Goal: Use online tool/utility: Use online tool/utility

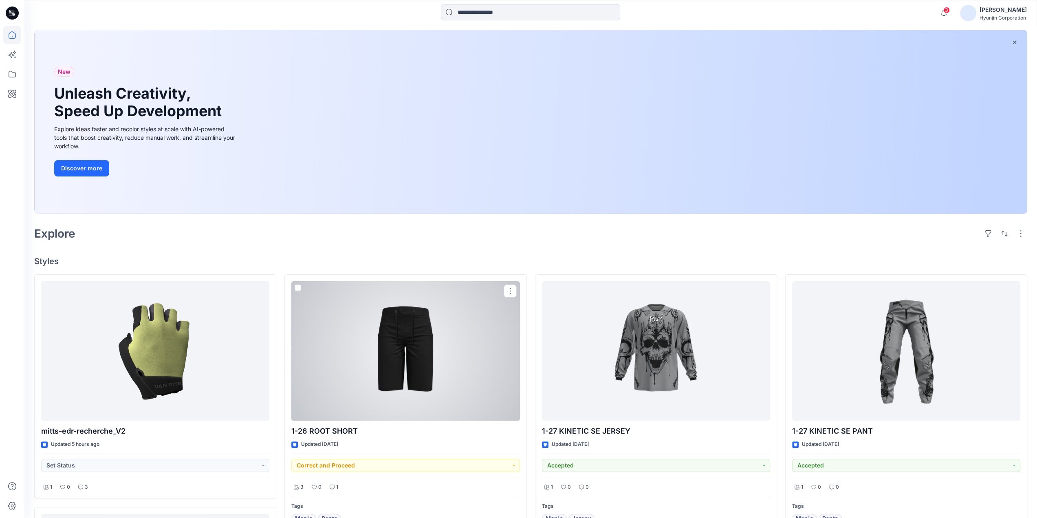
scroll to position [81, 0]
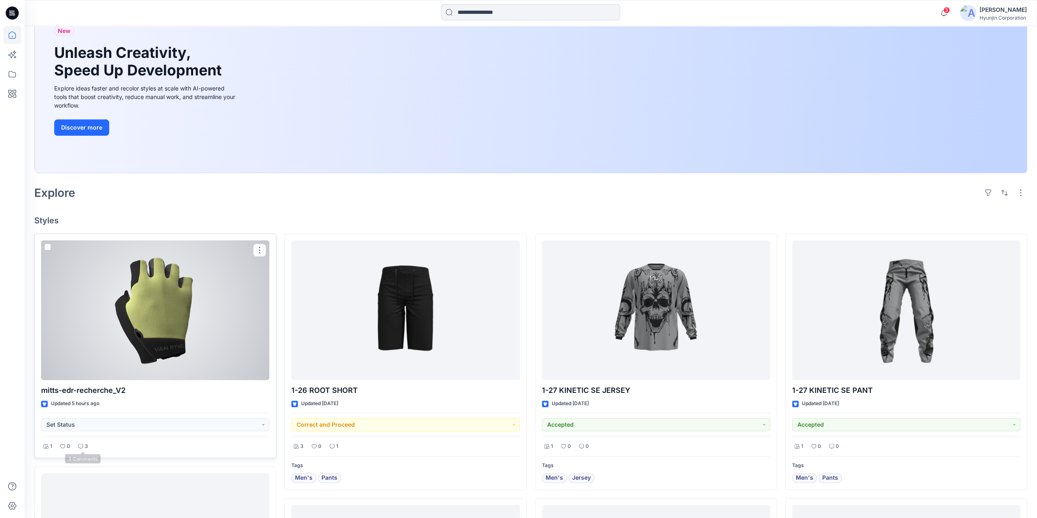
click at [80, 444] on icon at bounding box center [80, 446] width 5 height 5
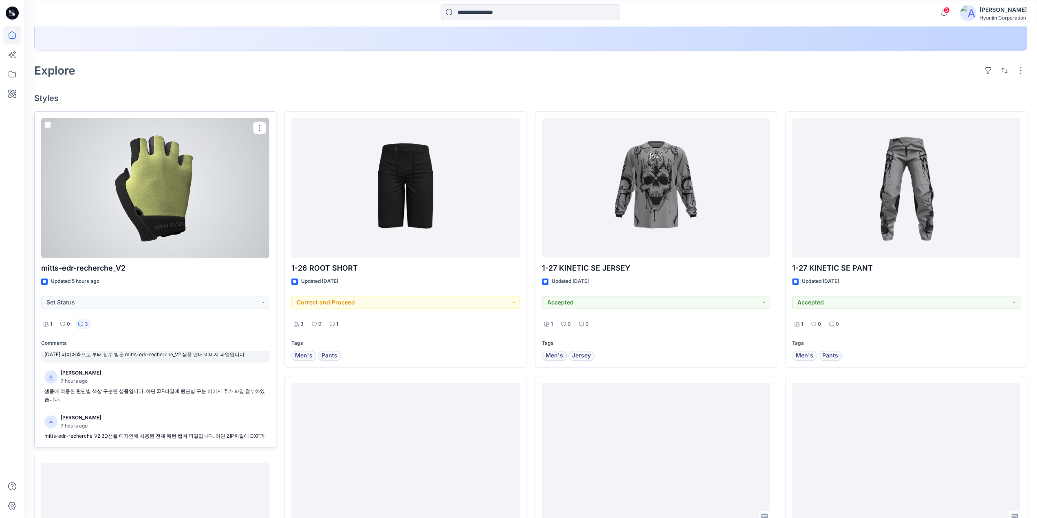
scroll to position [33, 0]
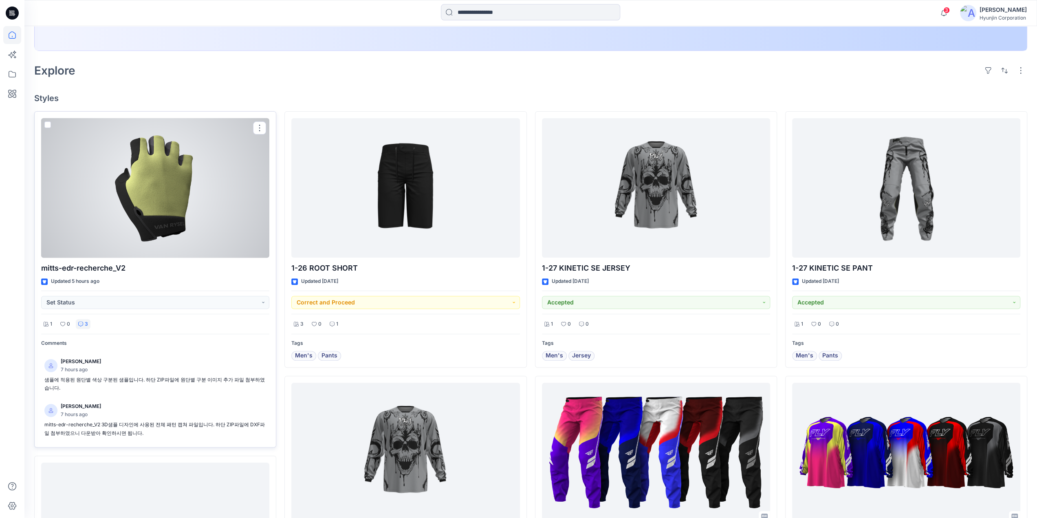
click at [218, 228] on div at bounding box center [155, 188] width 228 height 140
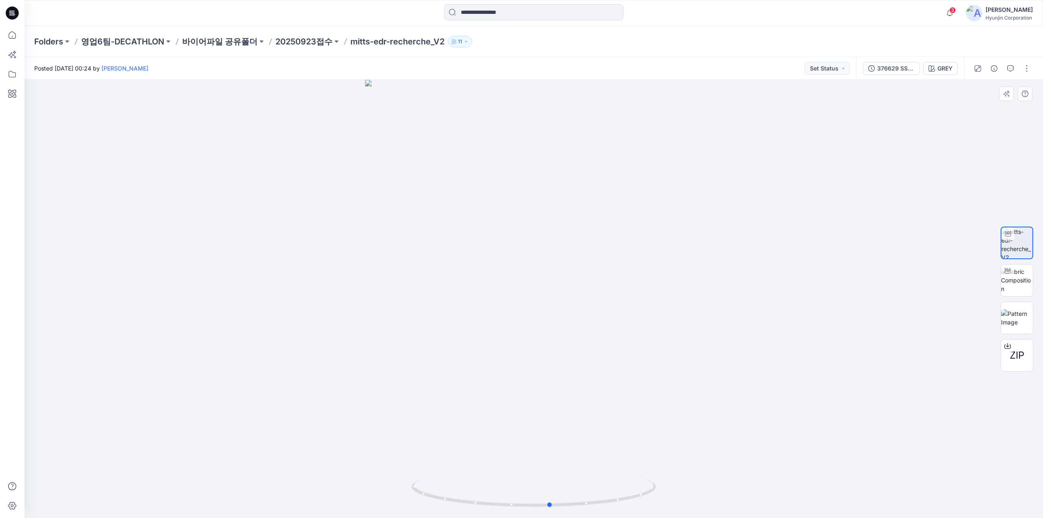
drag, startPoint x: 848, startPoint y: 291, endPoint x: 681, endPoint y: 321, distance: 170.0
click at [681, 321] on div at bounding box center [533, 299] width 1018 height 438
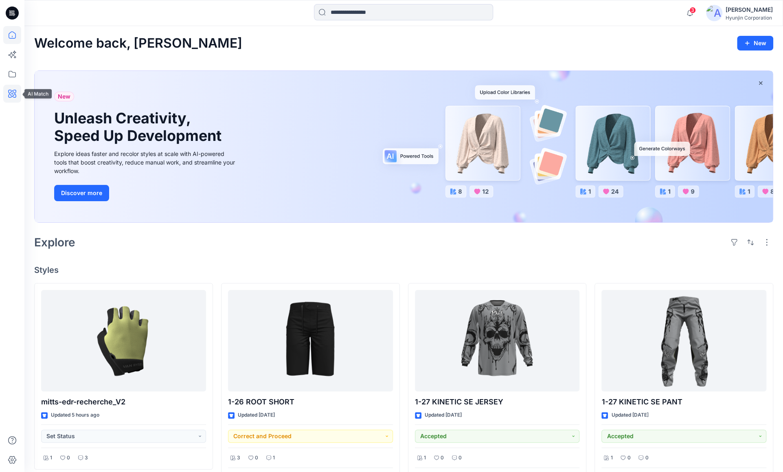
click at [5, 94] on icon at bounding box center [12, 94] width 18 height 18
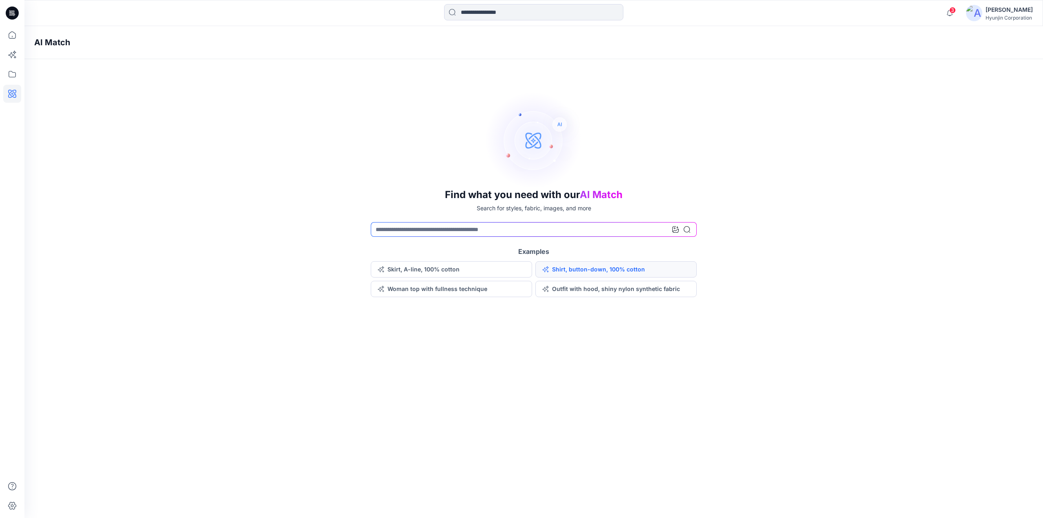
click at [592, 269] on button "Shirt, button-down, 100% cotton" at bounding box center [615, 269] width 161 height 16
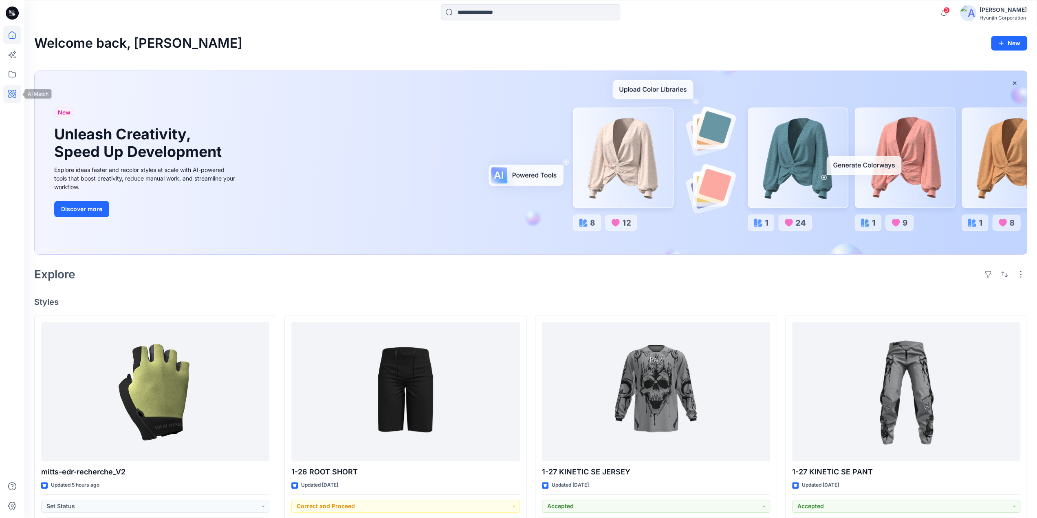
click at [10, 93] on icon at bounding box center [12, 94] width 8 height 8
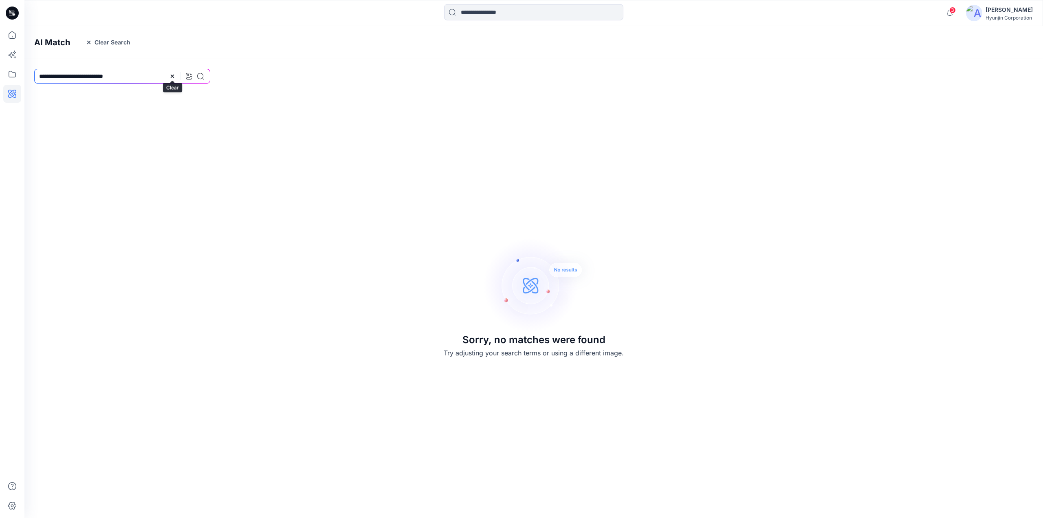
click at [175, 76] on icon at bounding box center [172, 76] width 7 height 7
click at [134, 114] on div "Sorry, no matches were found Try adjusting your search terms or using a differe…" at bounding box center [533, 297] width 1018 height 427
click at [85, 37] on button "Clear Search" at bounding box center [107, 42] width 55 height 13
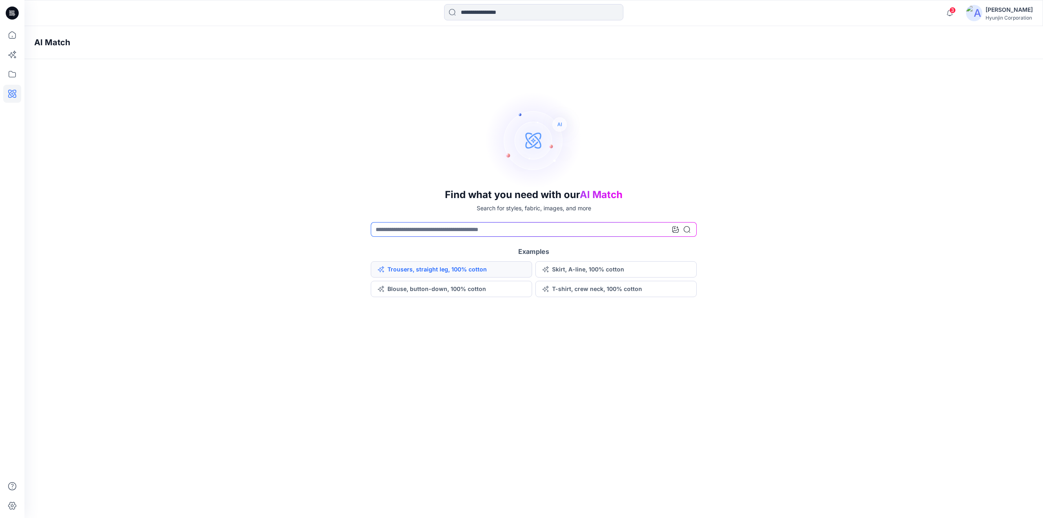
click at [404, 269] on button "Trousers, straight leg, 100% cotton" at bounding box center [451, 269] width 161 height 16
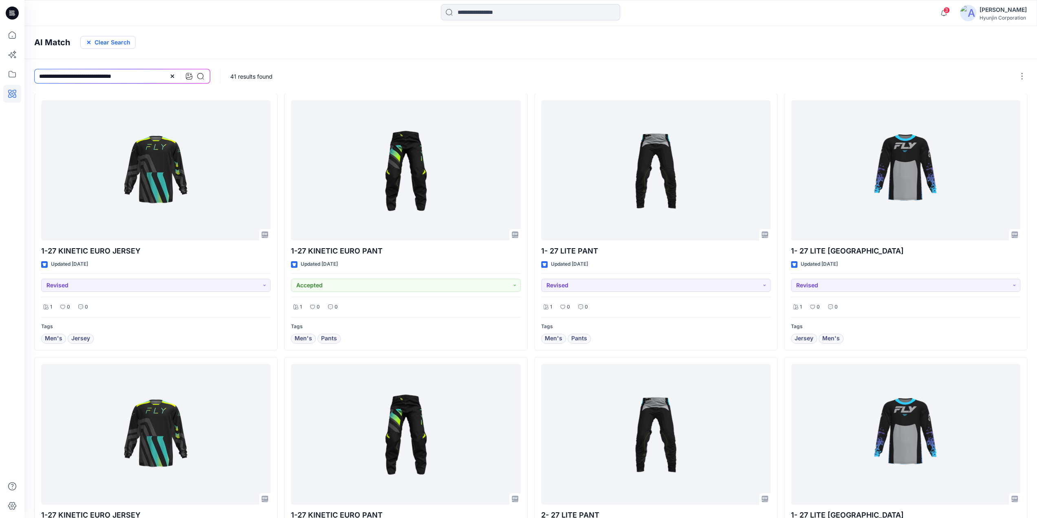
click at [89, 44] on icon "button" at bounding box center [89, 42] width 7 height 7
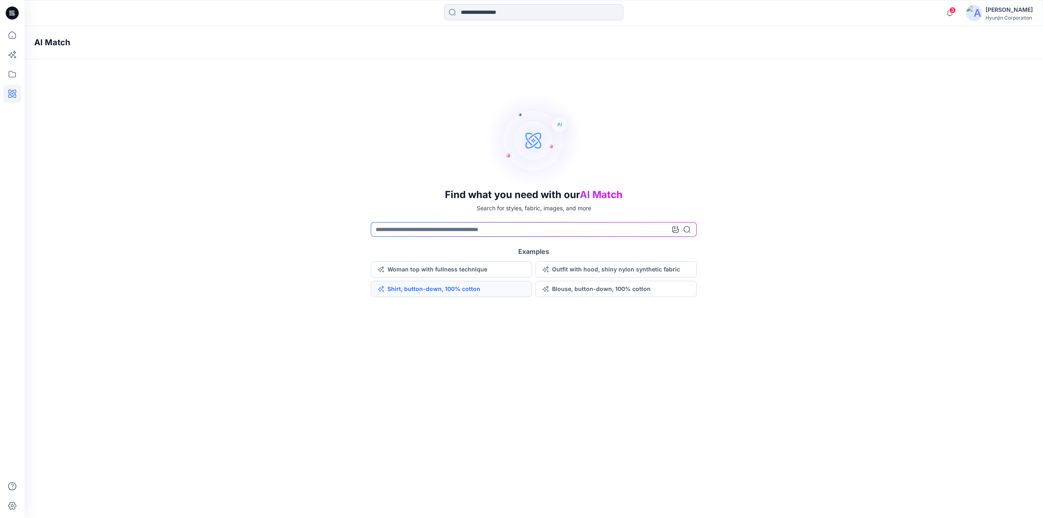
click at [447, 288] on button "Shirt, button-down, 100% cotton" at bounding box center [451, 289] width 161 height 16
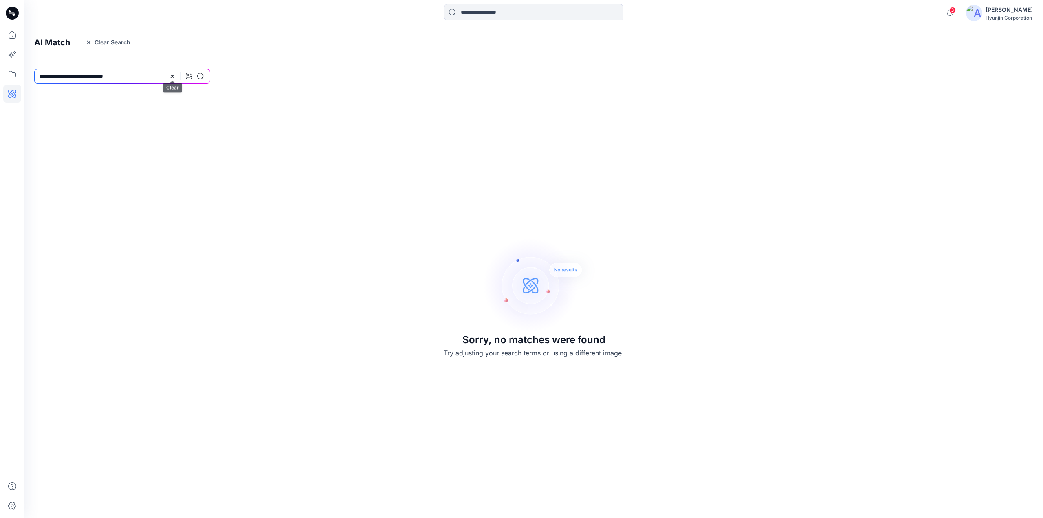
click at [172, 77] on icon at bounding box center [172, 76] width 7 height 7
click at [89, 46] on button "Clear Search" at bounding box center [107, 42] width 55 height 13
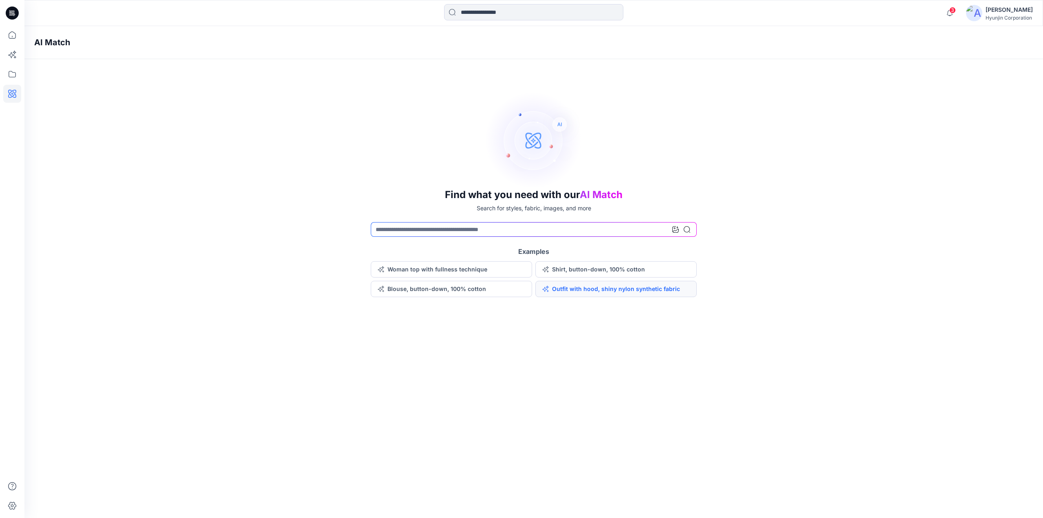
click at [578, 290] on button "Outfit with hood, shiny nylon synthetic fabric" at bounding box center [615, 289] width 161 height 16
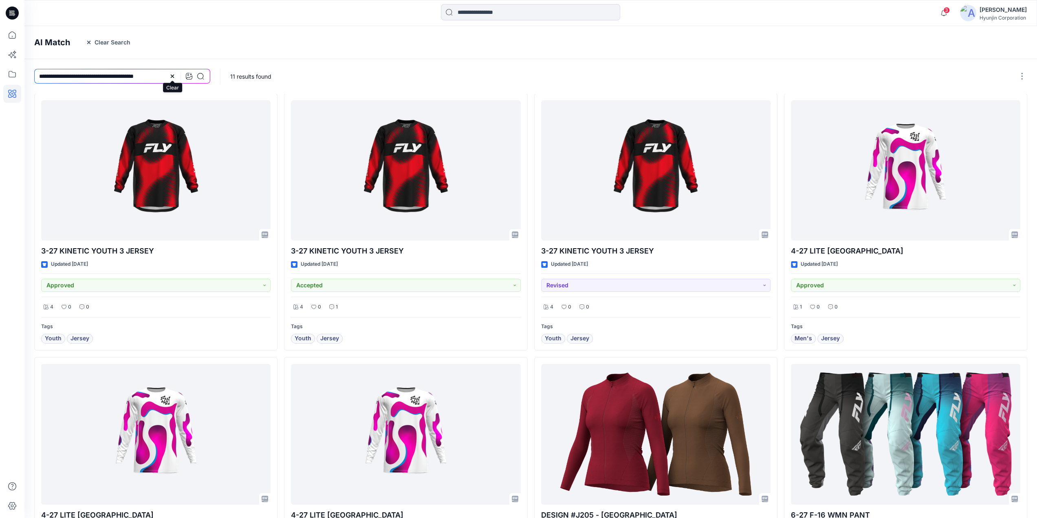
click at [173, 75] on icon at bounding box center [172, 76] width 3 height 3
click at [88, 45] on icon "button" at bounding box center [89, 42] width 7 height 7
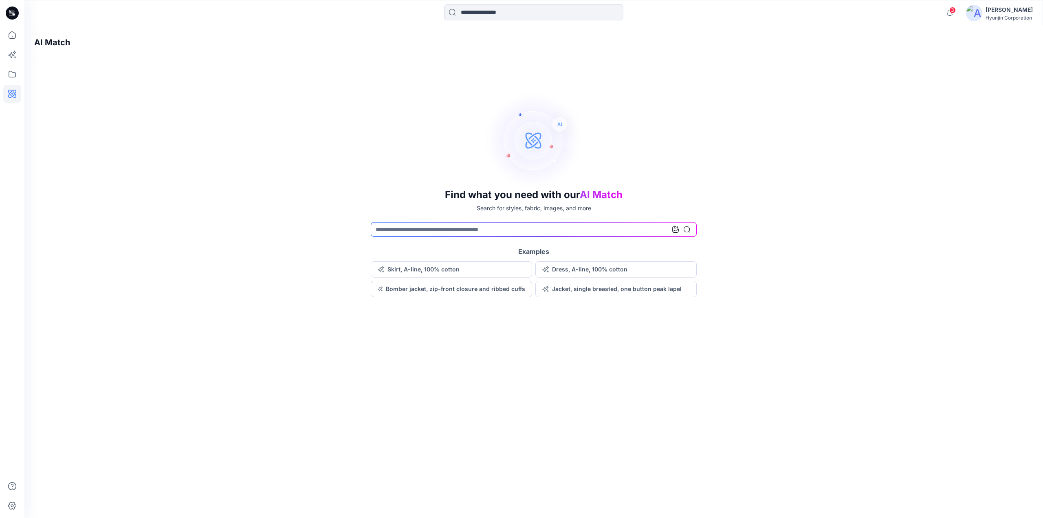
click at [472, 220] on div "Find what you need with our AI Match Search for styles, fabric, images, and mor…" at bounding box center [533, 194] width 1018 height 206
click at [469, 224] on input at bounding box center [534, 229] width 326 height 15
click at [443, 286] on button "Bomber jacket, zip-front closure and ribbed cuffs" at bounding box center [451, 289] width 161 height 16
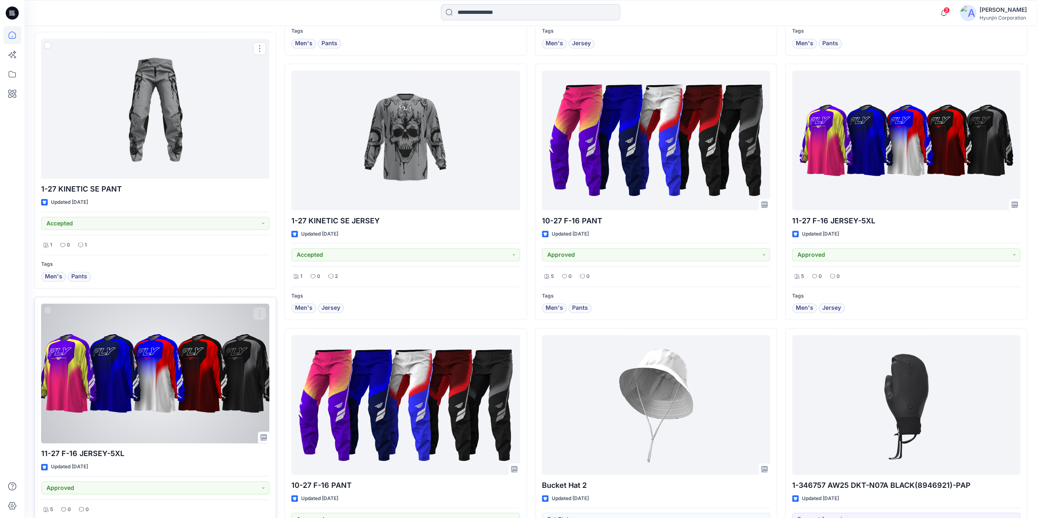
scroll to position [530, 0]
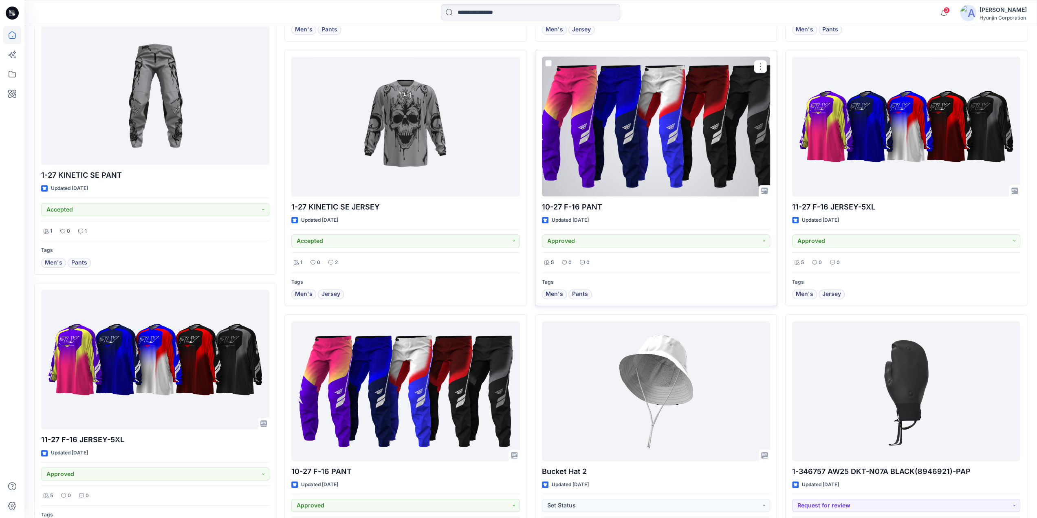
click at [686, 145] on div at bounding box center [656, 127] width 228 height 140
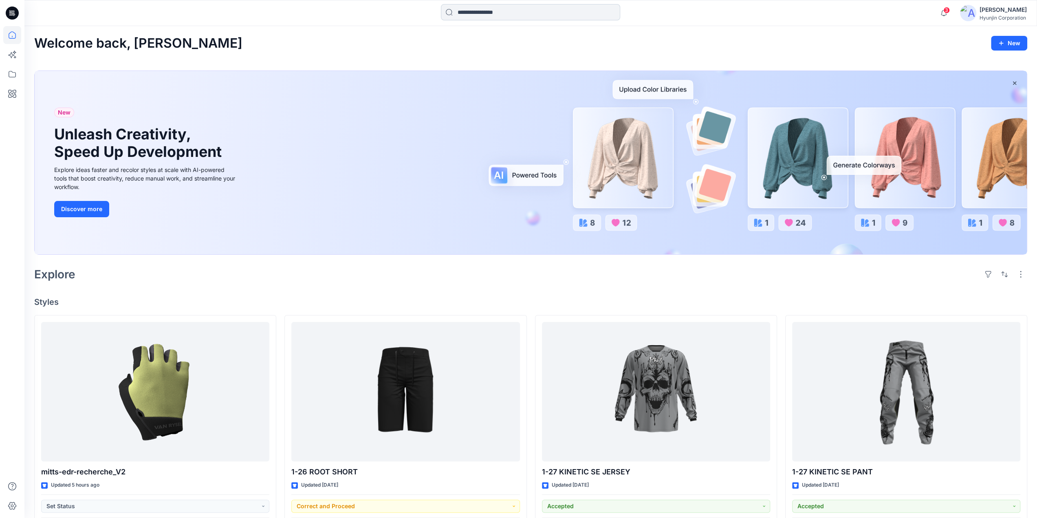
click at [507, 15] on input at bounding box center [530, 12] width 179 height 16
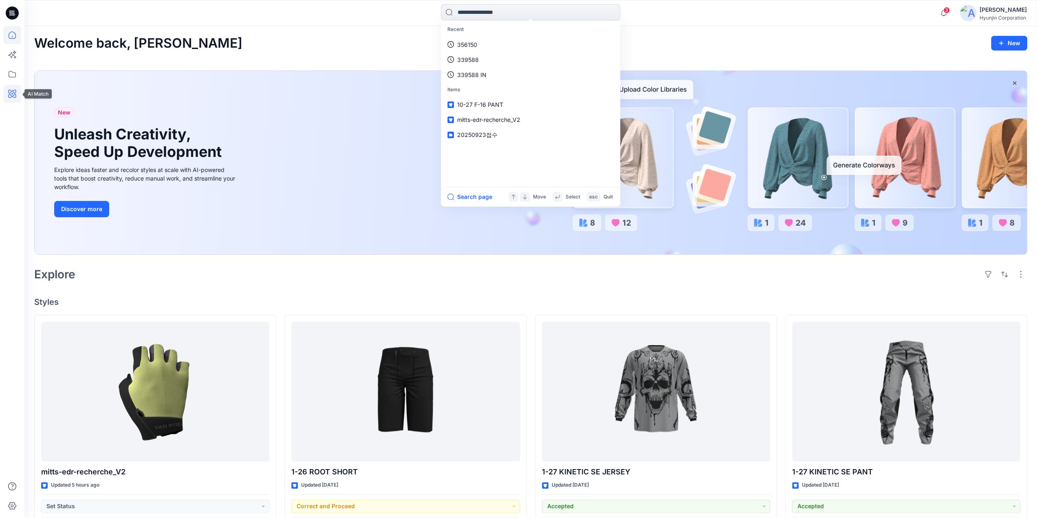
click at [7, 95] on icon at bounding box center [12, 94] width 18 height 18
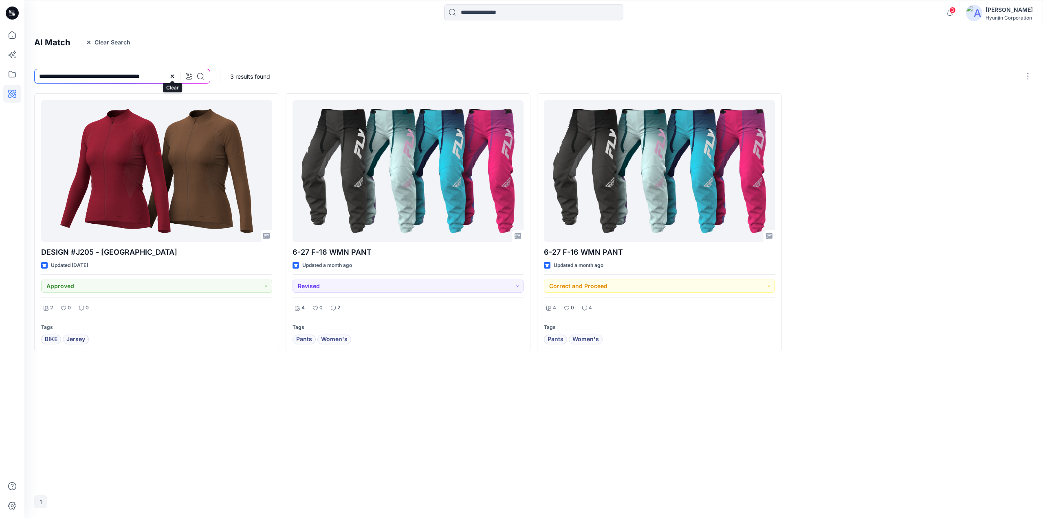
click at [171, 78] on icon at bounding box center [172, 76] width 7 height 7
click at [88, 42] on g "button" at bounding box center [88, 42] width 3 height 3
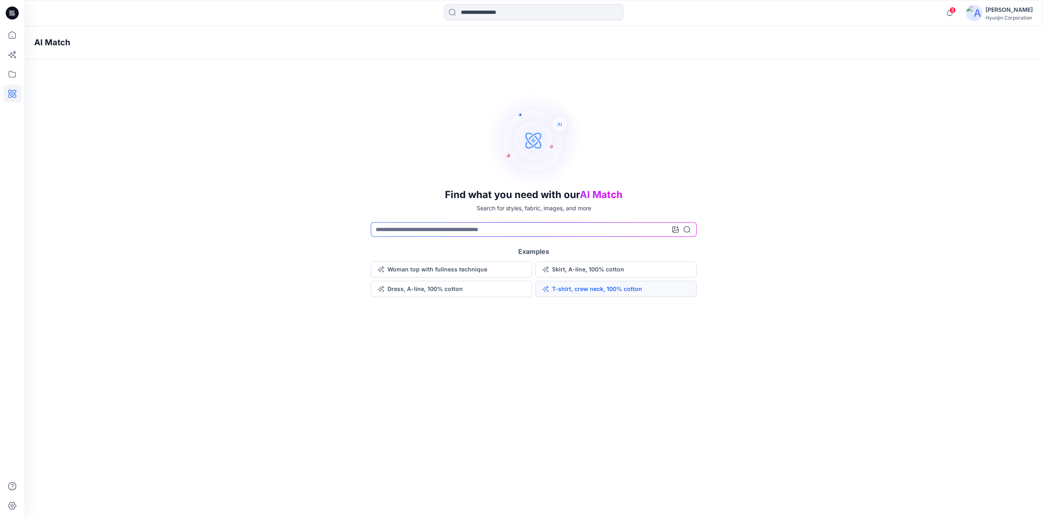
click at [588, 288] on button "T-shirt, crew neck, 100% cotton" at bounding box center [615, 289] width 161 height 16
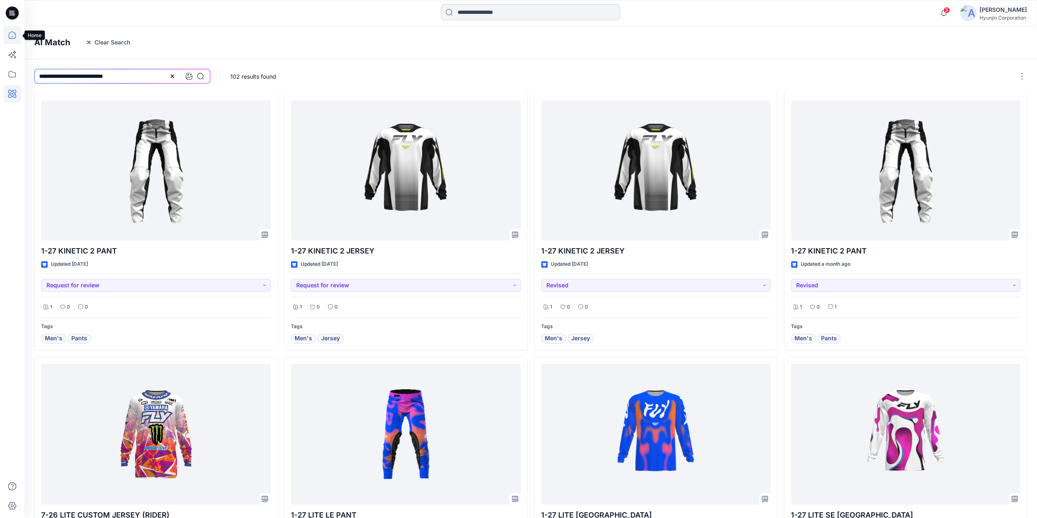
click at [12, 39] on icon at bounding box center [12, 34] width 7 height 7
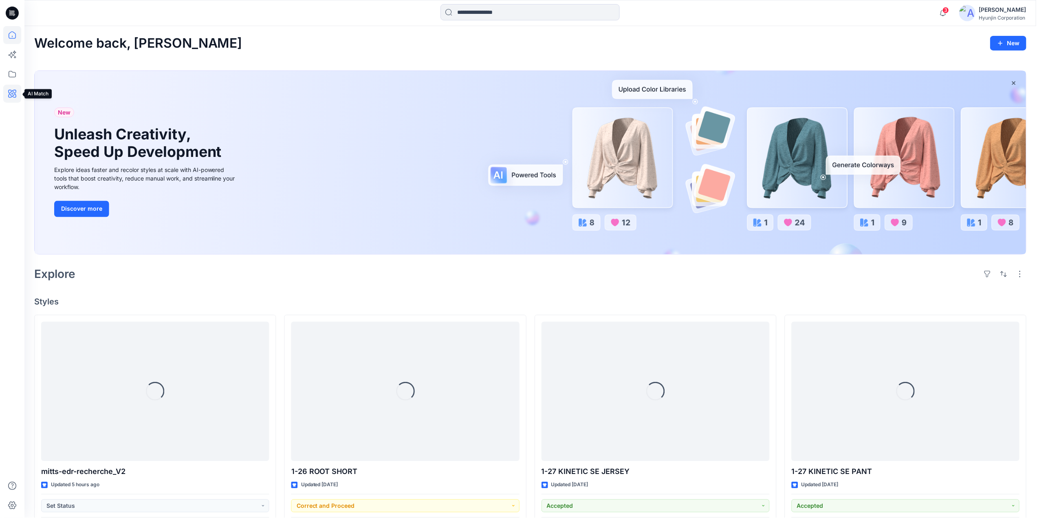
click at [10, 97] on icon at bounding box center [12, 94] width 8 height 8
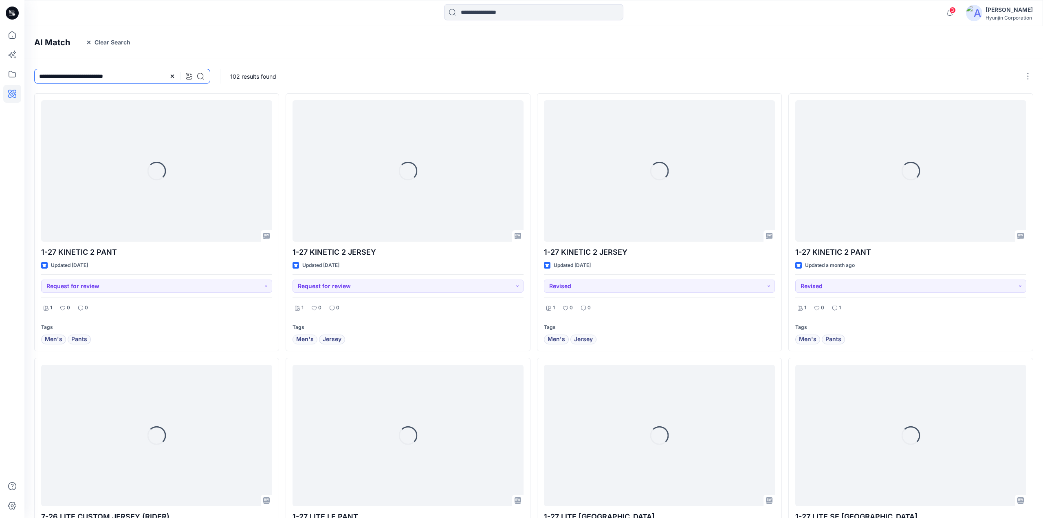
click at [89, 79] on input "**********" at bounding box center [122, 76] width 176 height 15
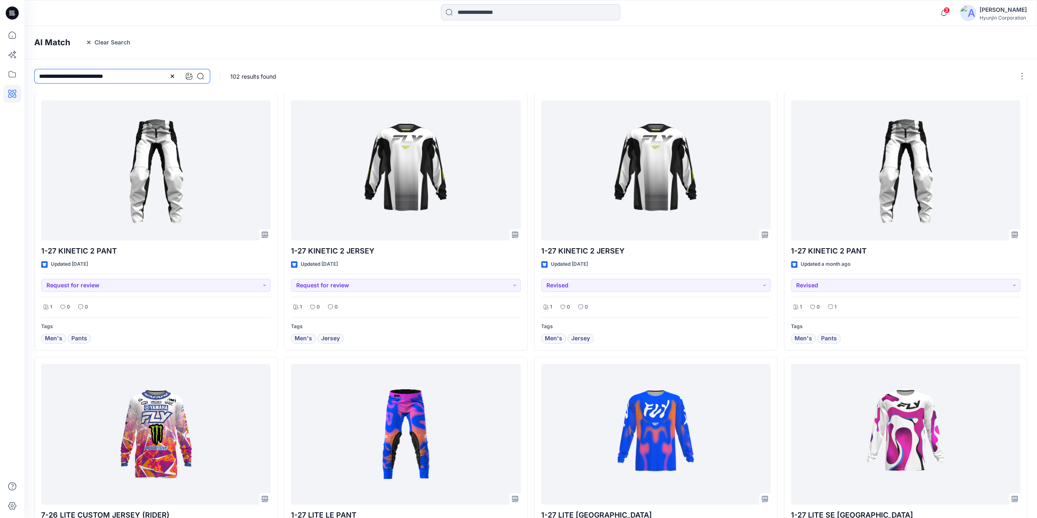
click at [125, 79] on input "**********" at bounding box center [122, 76] width 176 height 15
type input "*"
click at [88, 44] on icon "button" at bounding box center [89, 42] width 7 height 7
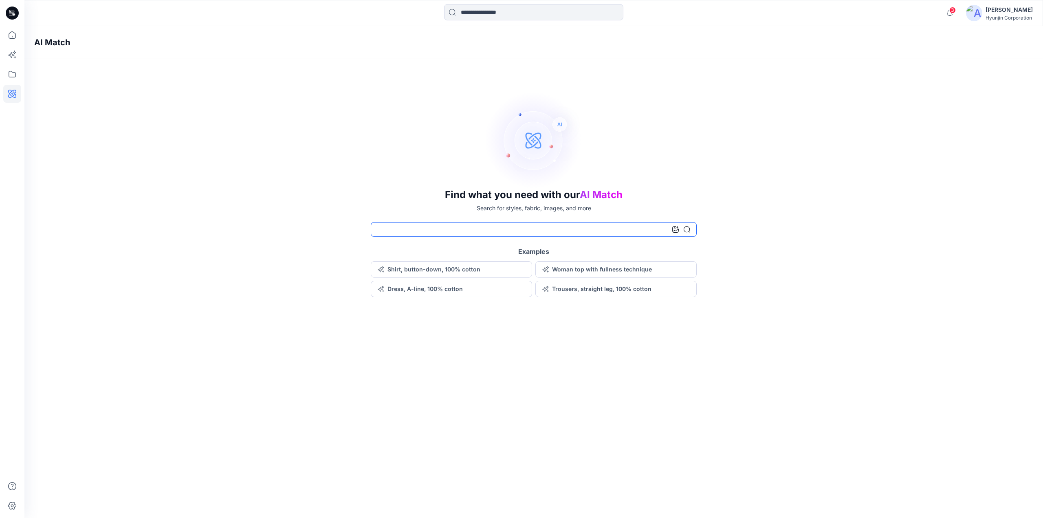
click at [401, 231] on input at bounding box center [534, 229] width 326 height 15
paste input "**********"
type input "**********"
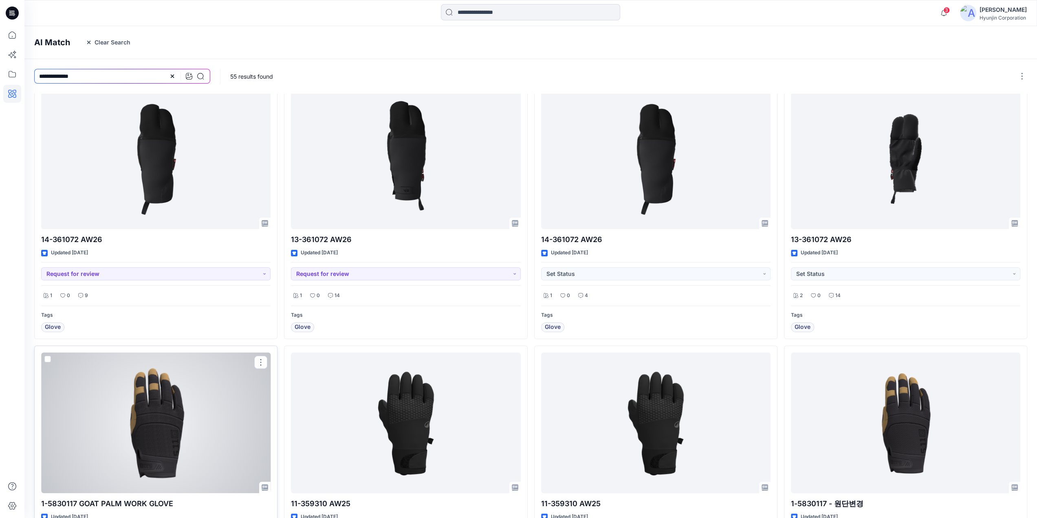
scroll to position [391, 0]
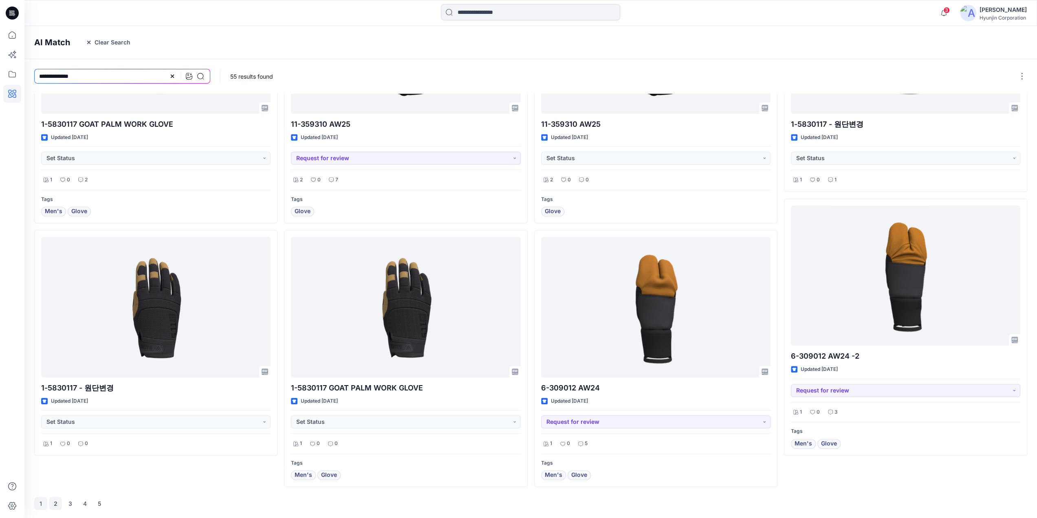
click at [58, 501] on button "2" at bounding box center [55, 503] width 13 height 13
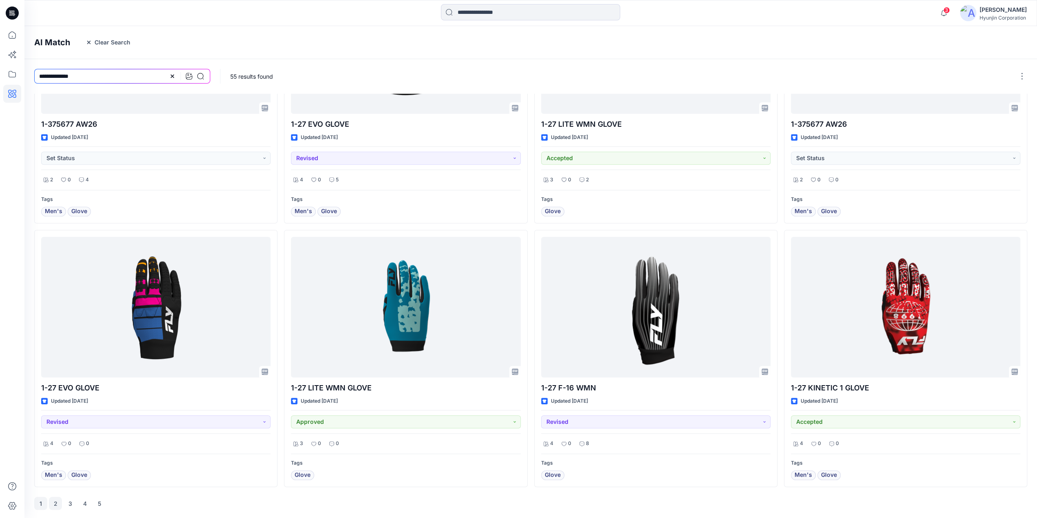
click at [44, 501] on button "1" at bounding box center [40, 503] width 13 height 13
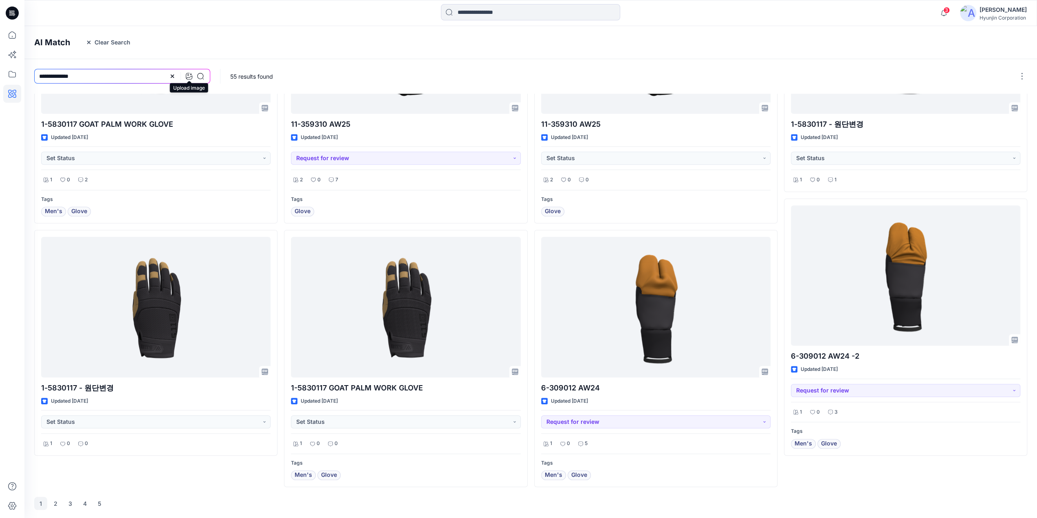
click at [188, 77] on icon at bounding box center [189, 76] width 7 height 7
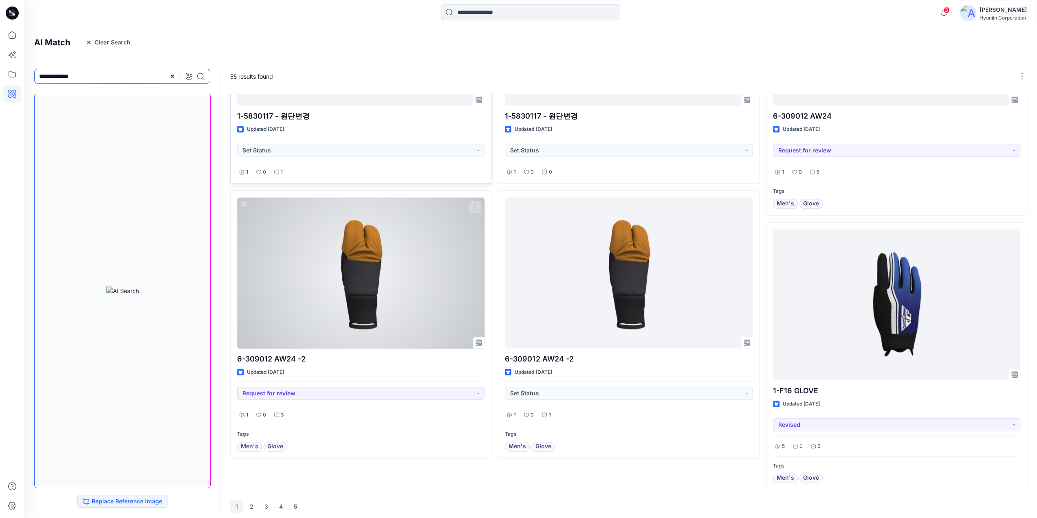
scroll to position [697, 0]
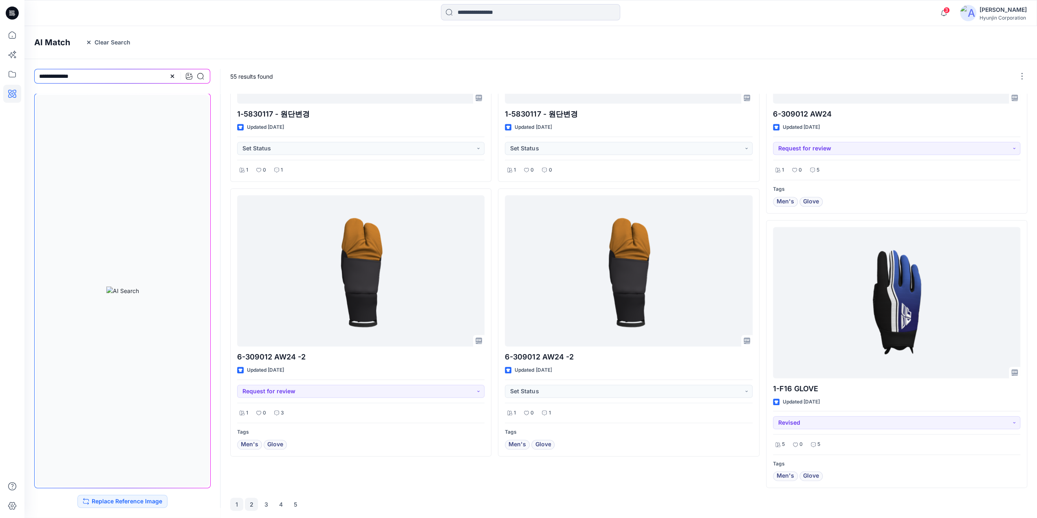
click at [253, 499] on button "2" at bounding box center [251, 503] width 13 height 13
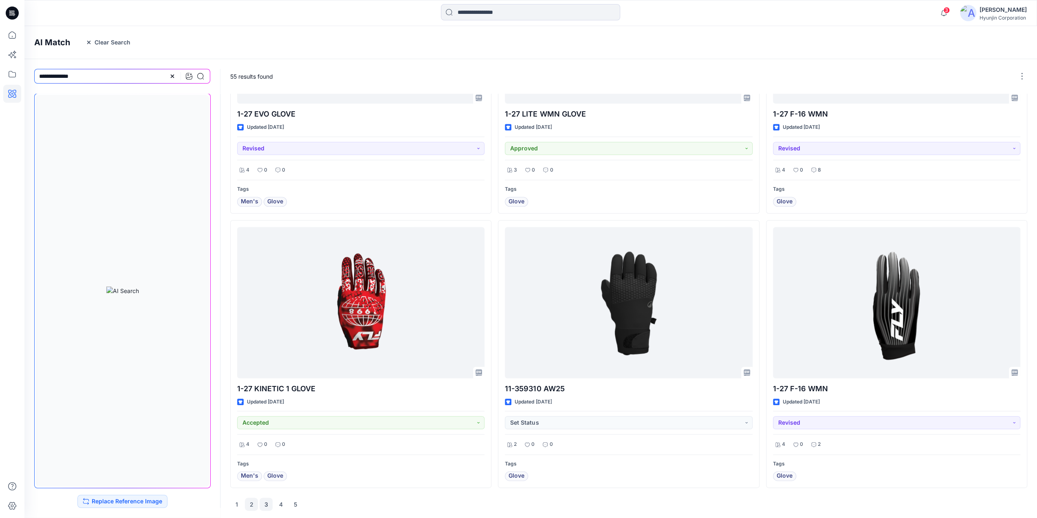
click at [271, 503] on button "3" at bounding box center [266, 503] width 13 height 13
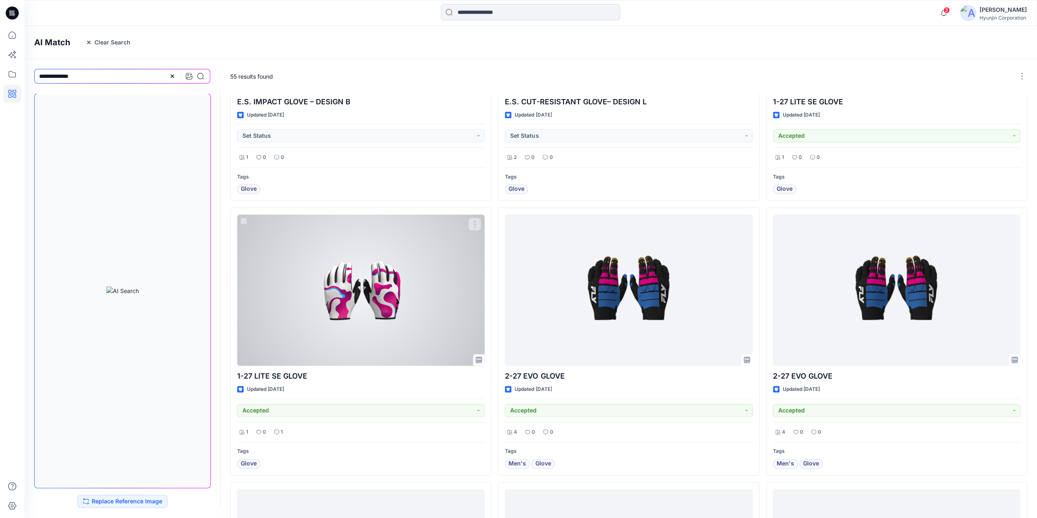
scroll to position [448, 0]
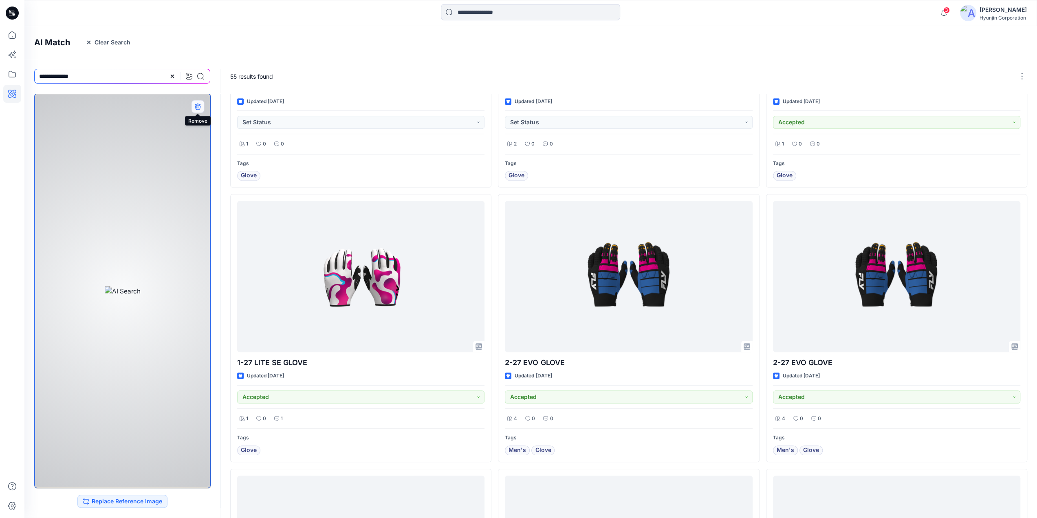
click at [196, 105] on icon "button" at bounding box center [197, 106] width 7 height 7
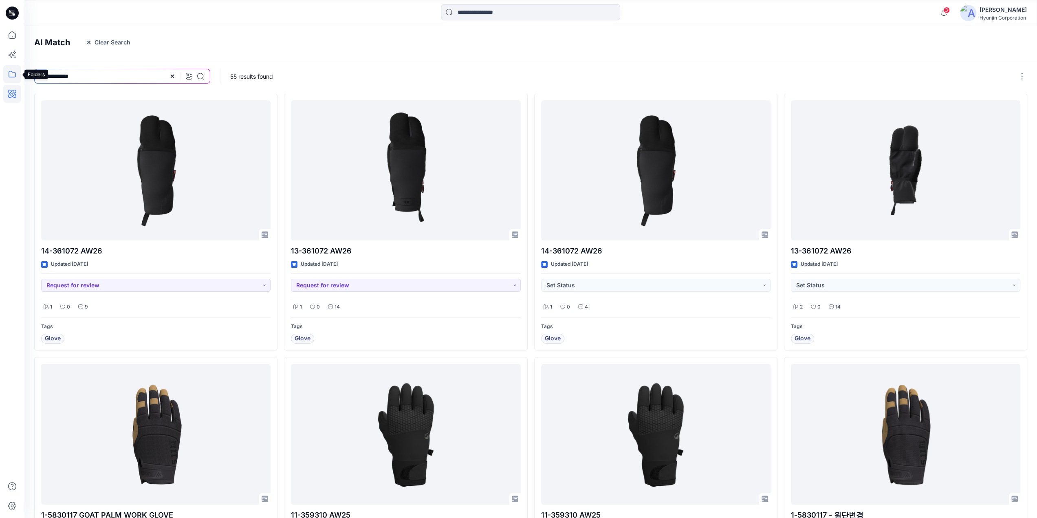
click at [16, 76] on icon at bounding box center [12, 74] width 18 height 18
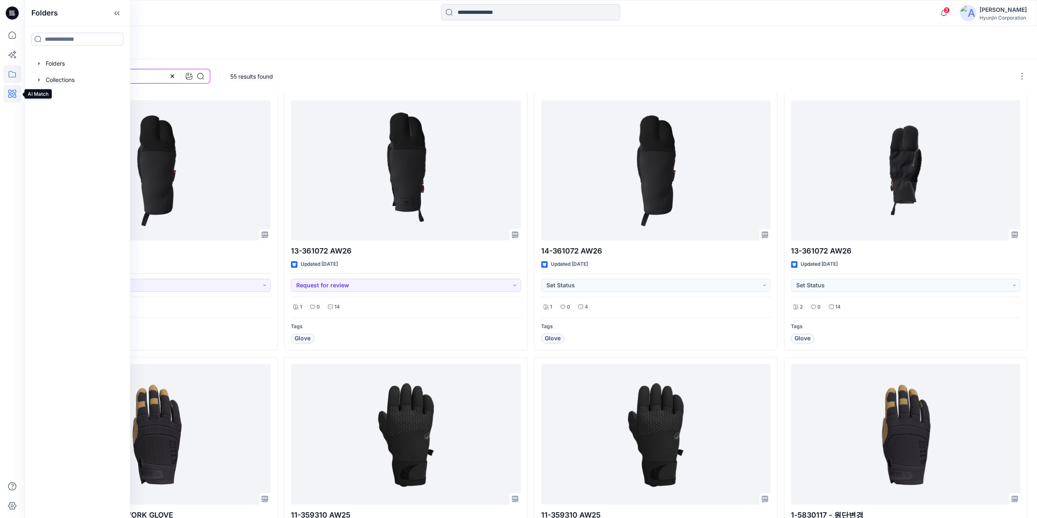
click at [13, 95] on icon at bounding box center [12, 94] width 18 height 18
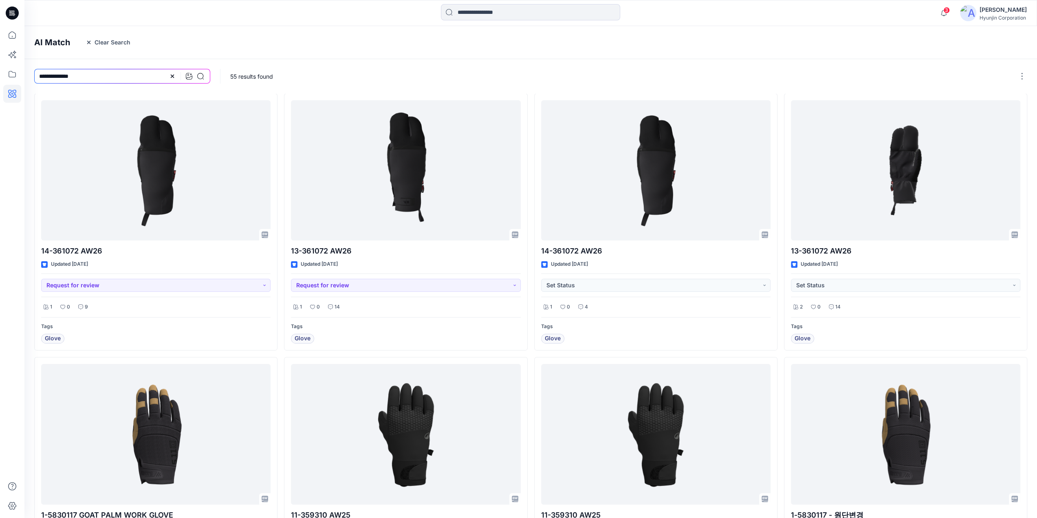
click at [172, 78] on icon at bounding box center [172, 76] width 7 height 7
click at [95, 73] on input at bounding box center [122, 76] width 176 height 15
click at [190, 75] on icon at bounding box center [189, 76] width 7 height 7
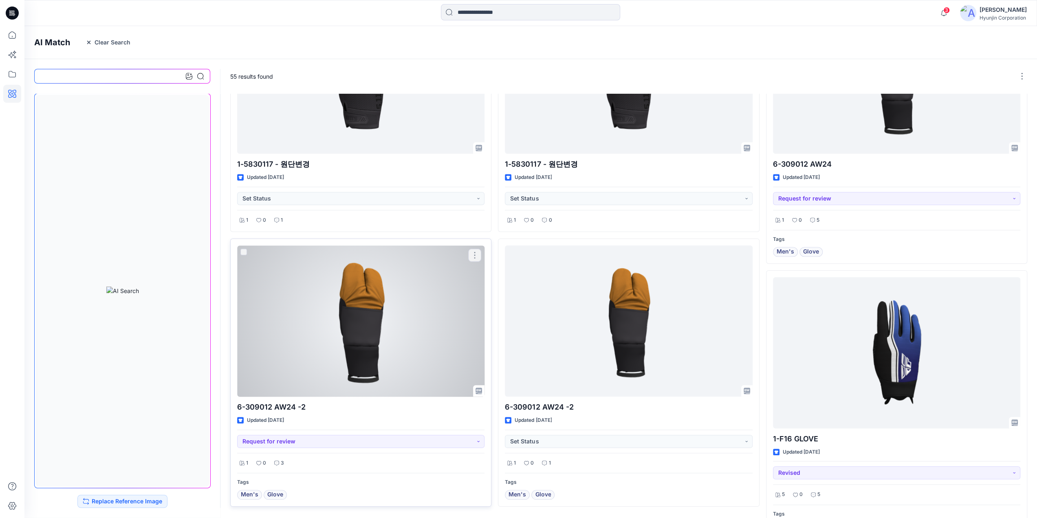
scroll to position [697, 0]
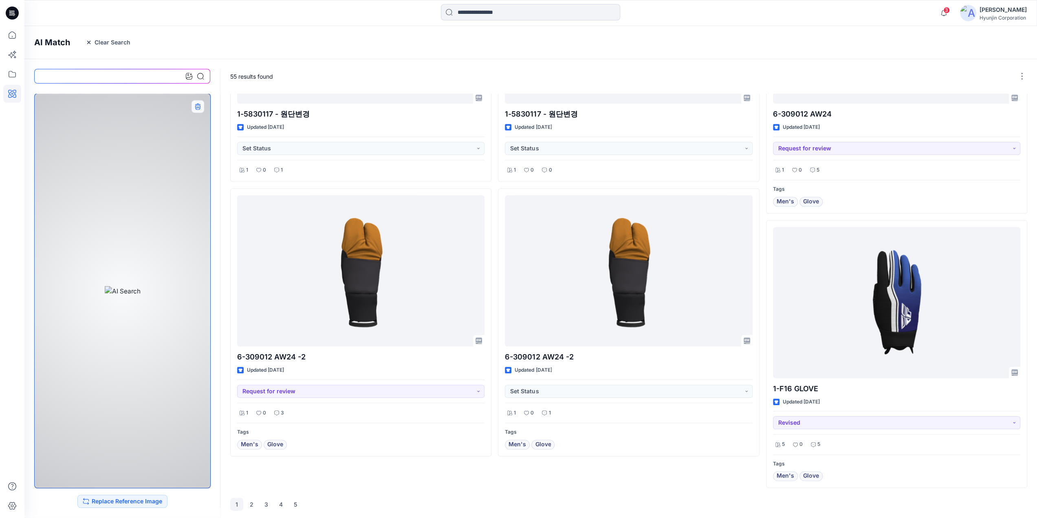
click at [198, 106] on icon "button" at bounding box center [197, 105] width 5 height 5
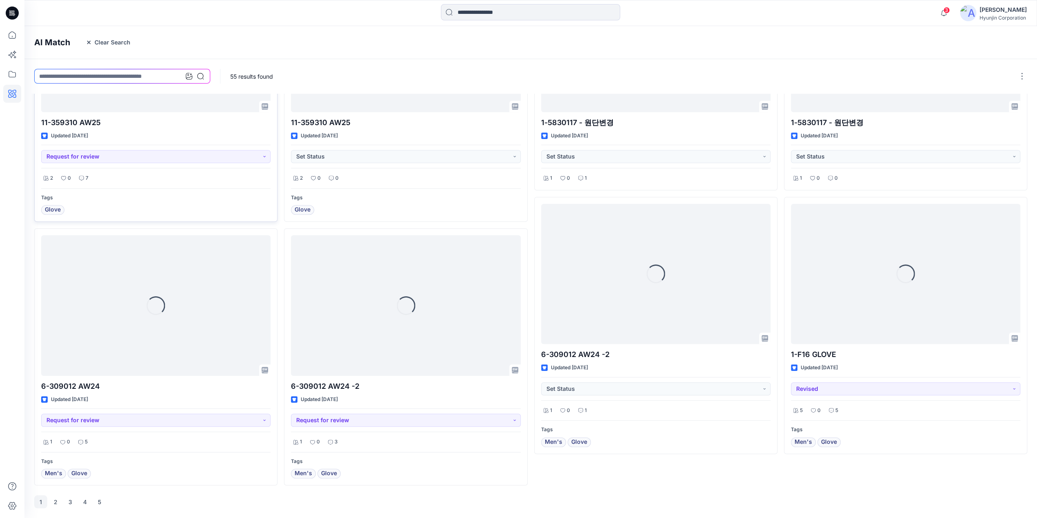
scroll to position [391, 0]
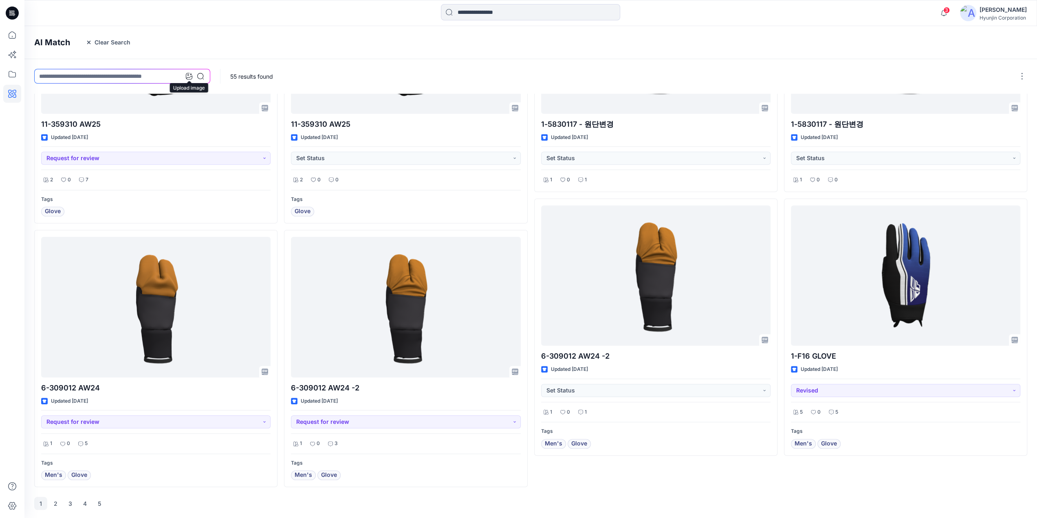
click at [188, 77] on icon at bounding box center [189, 76] width 7 height 7
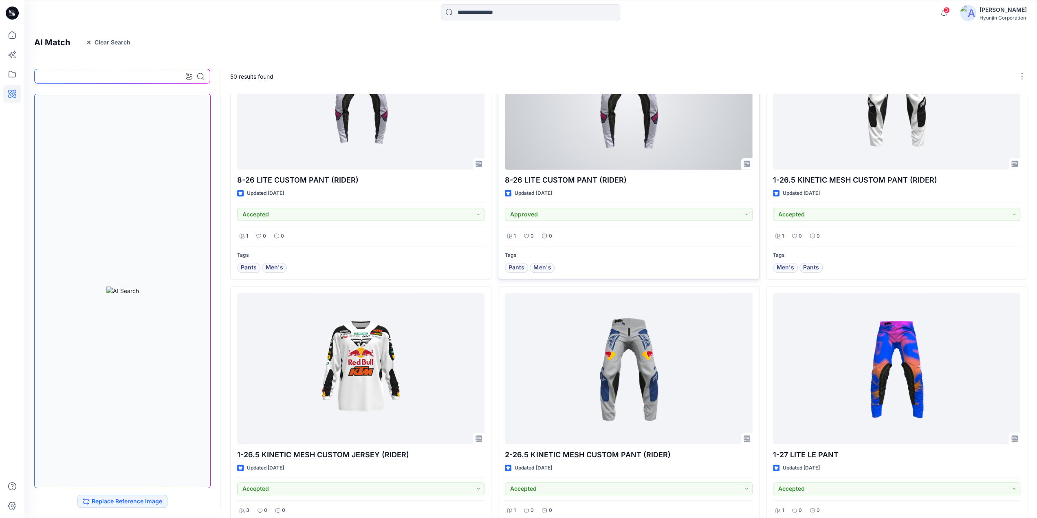
scroll to position [697, 0]
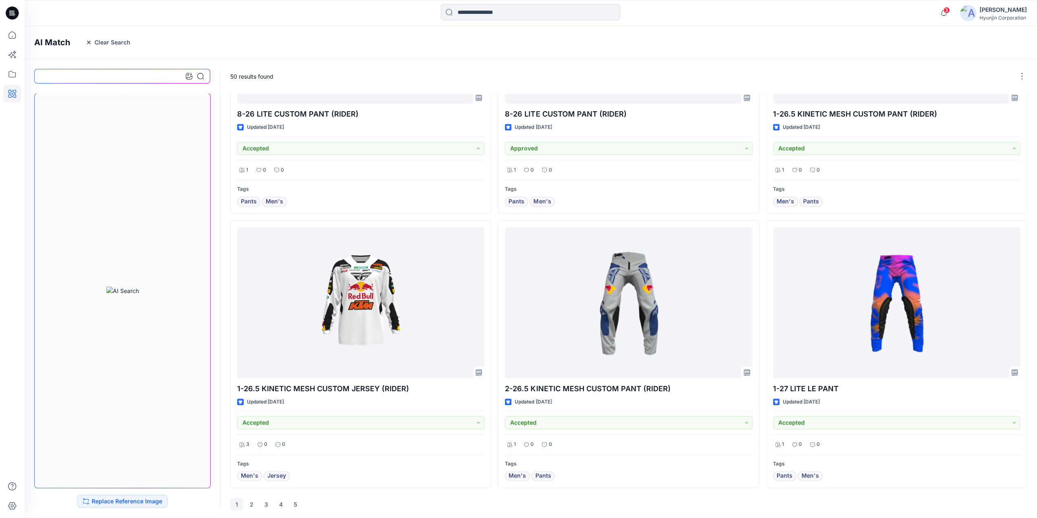
click at [169, 79] on input at bounding box center [122, 76] width 176 height 15
type input "****"
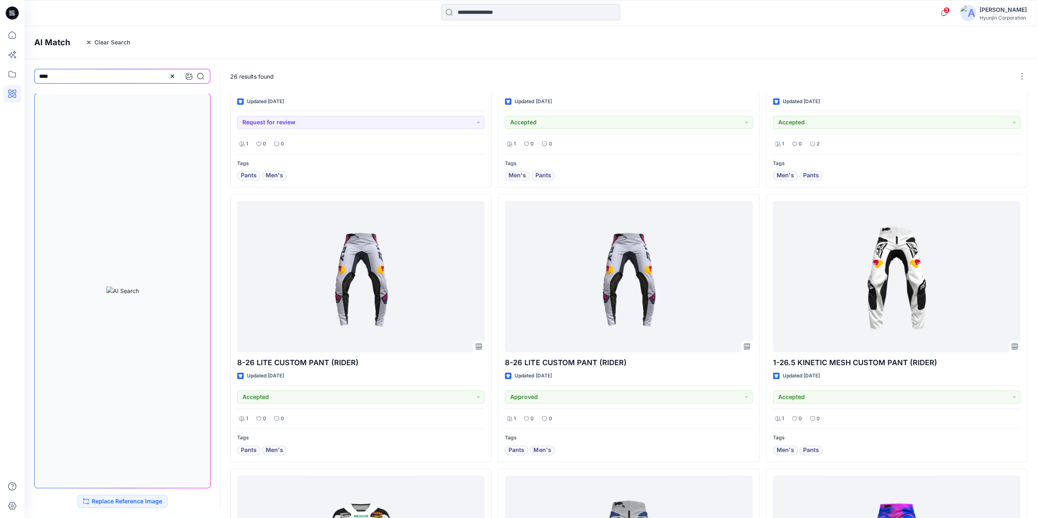
scroll to position [693, 0]
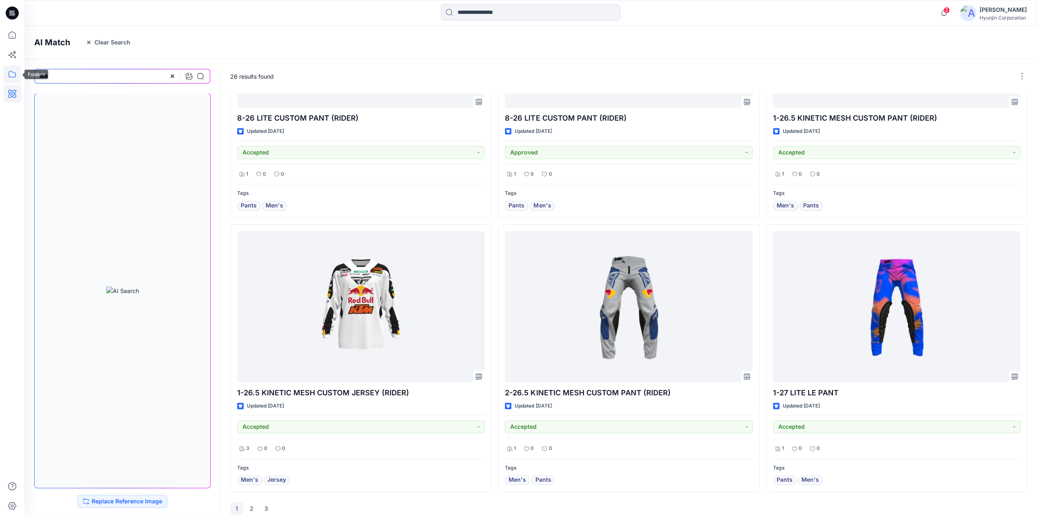
drag, startPoint x: 72, startPoint y: 78, endPoint x: 6, endPoint y: 78, distance: 65.6
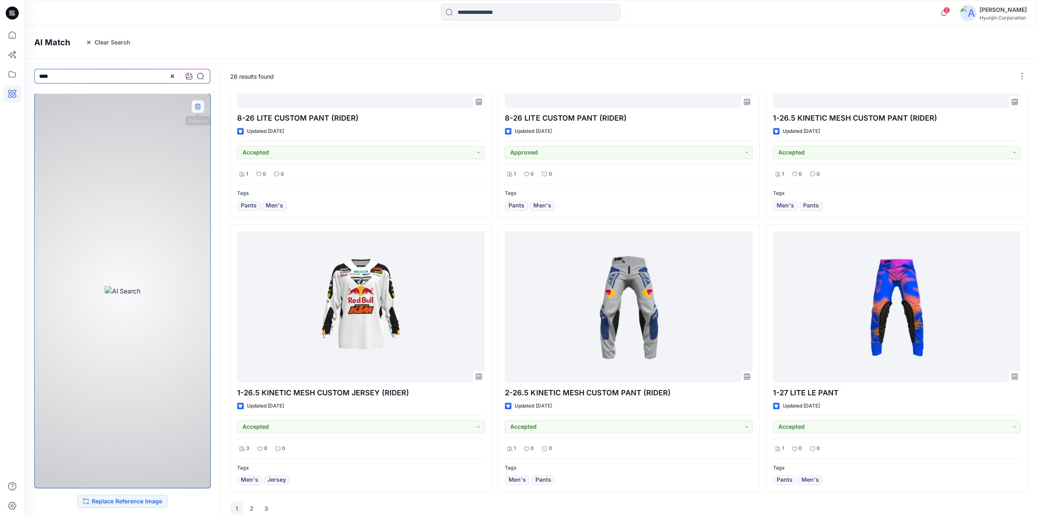
click at [200, 102] on button "button" at bounding box center [197, 106] width 13 height 13
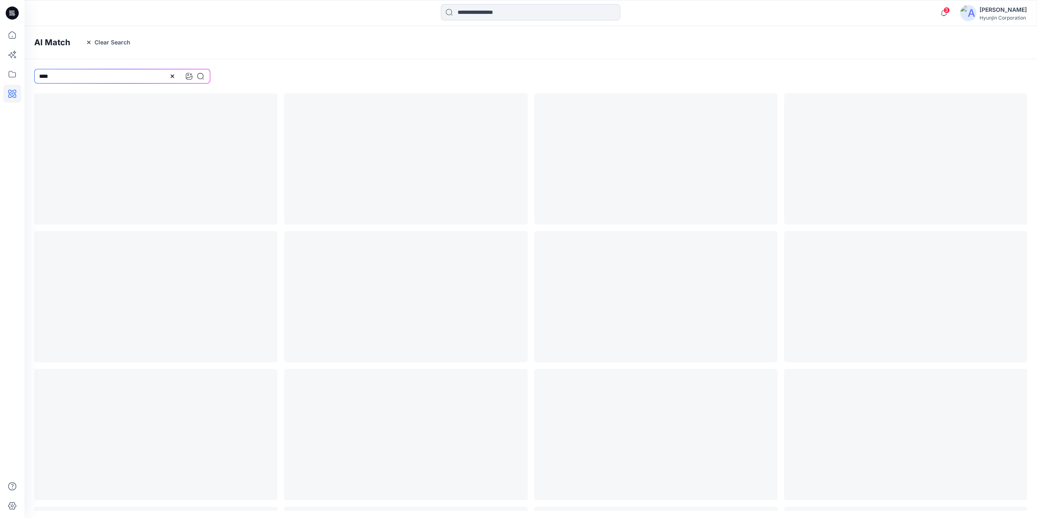
scroll to position [0, 0]
click at [190, 77] on icon at bounding box center [189, 76] width 7 height 7
click at [172, 79] on icon at bounding box center [172, 76] width 7 height 7
click at [358, 73] on div at bounding box center [632, 76] width 824 height 34
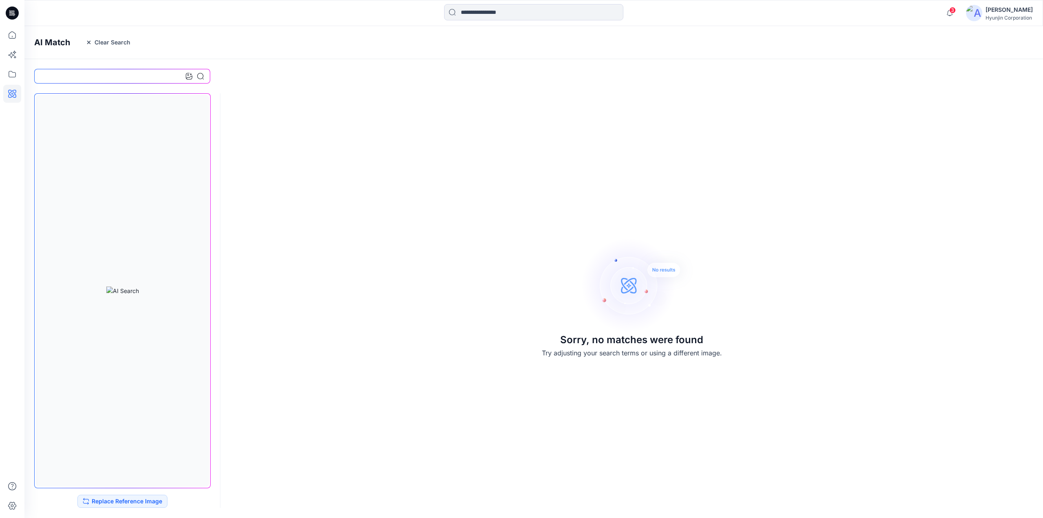
click at [5, 14] on div at bounding box center [12, 13] width 26 height 26
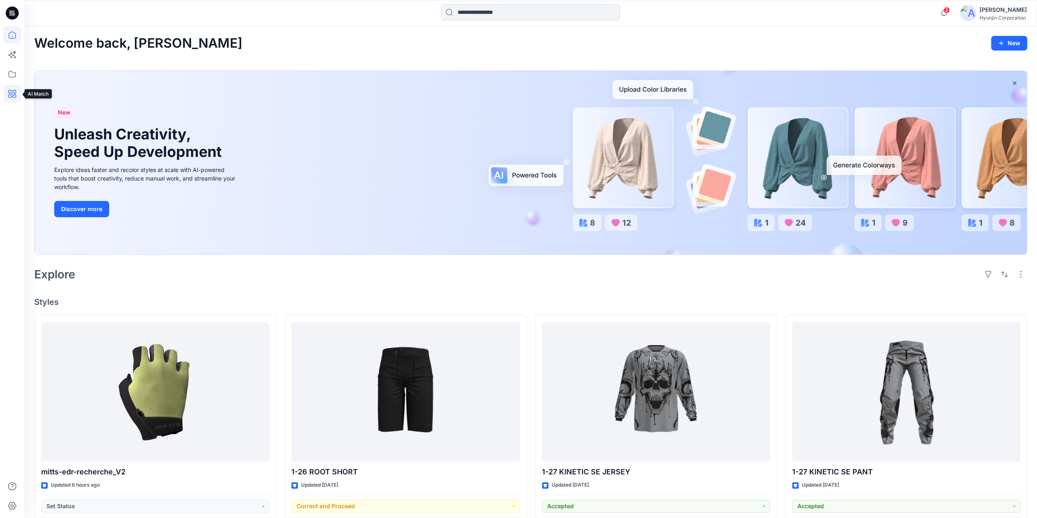
click at [20, 95] on icon at bounding box center [12, 94] width 18 height 18
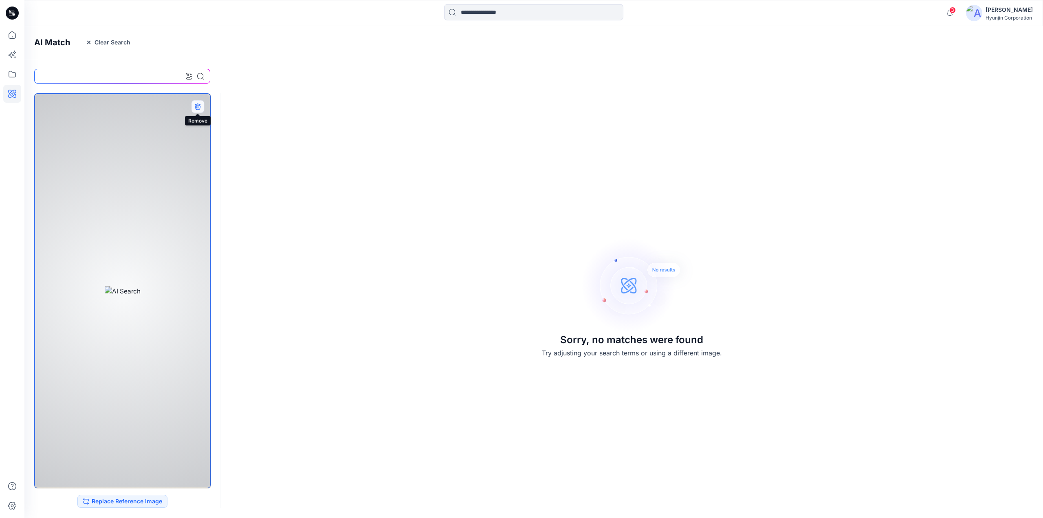
click at [197, 105] on icon "button" at bounding box center [197, 107] width 5 height 5
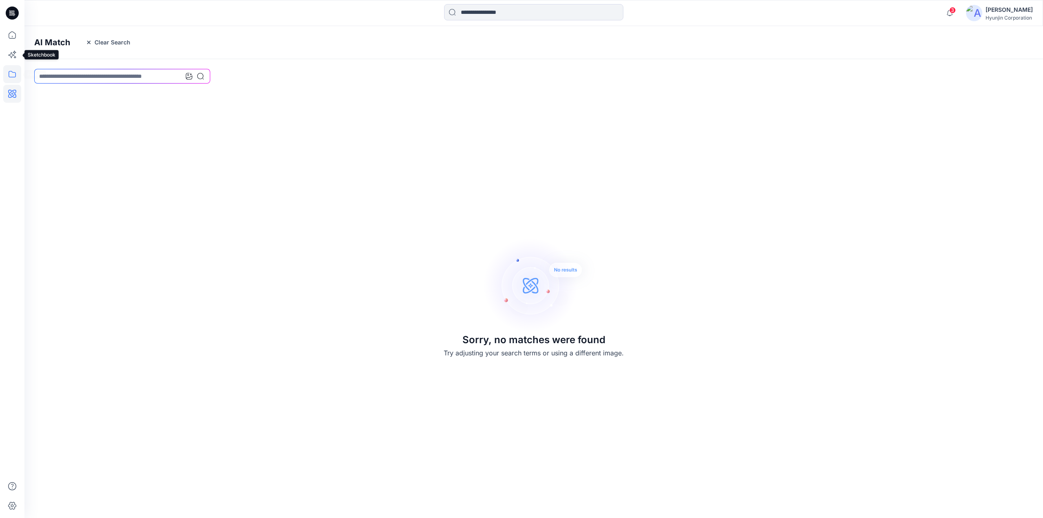
click at [11, 70] on icon at bounding box center [12, 74] width 18 height 18
click at [10, 57] on icon at bounding box center [12, 55] width 18 height 18
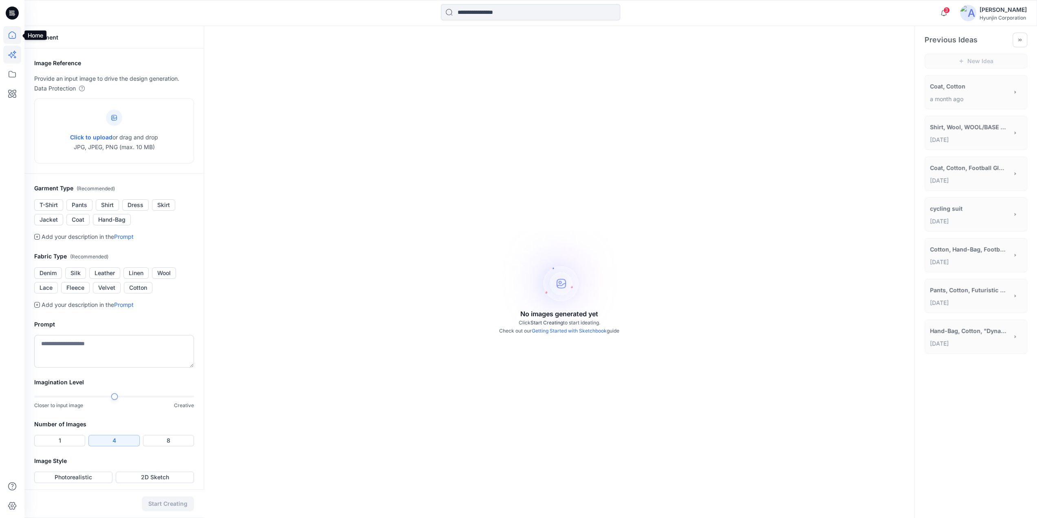
click at [12, 35] on icon at bounding box center [12, 35] width 18 height 18
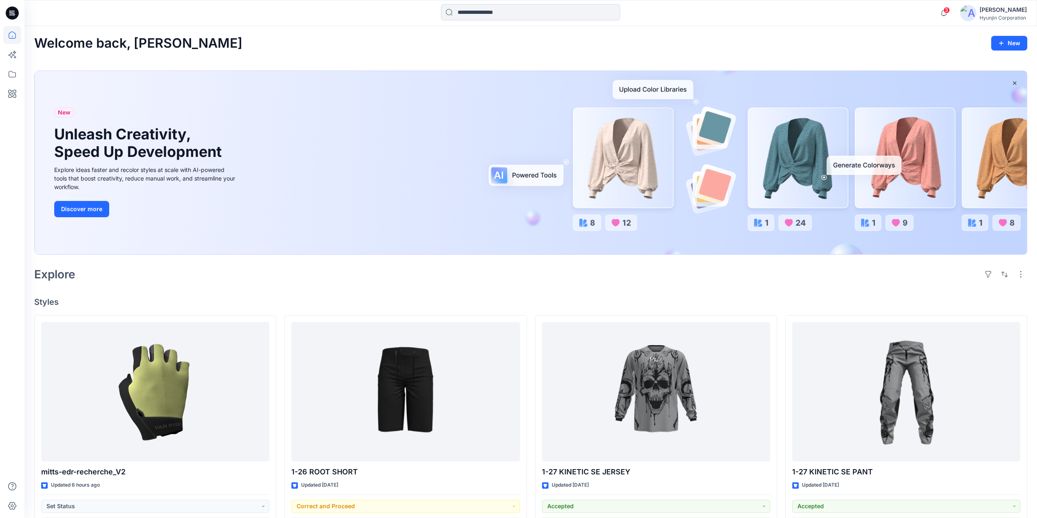
click at [15, 17] on icon at bounding box center [12, 13] width 13 height 13
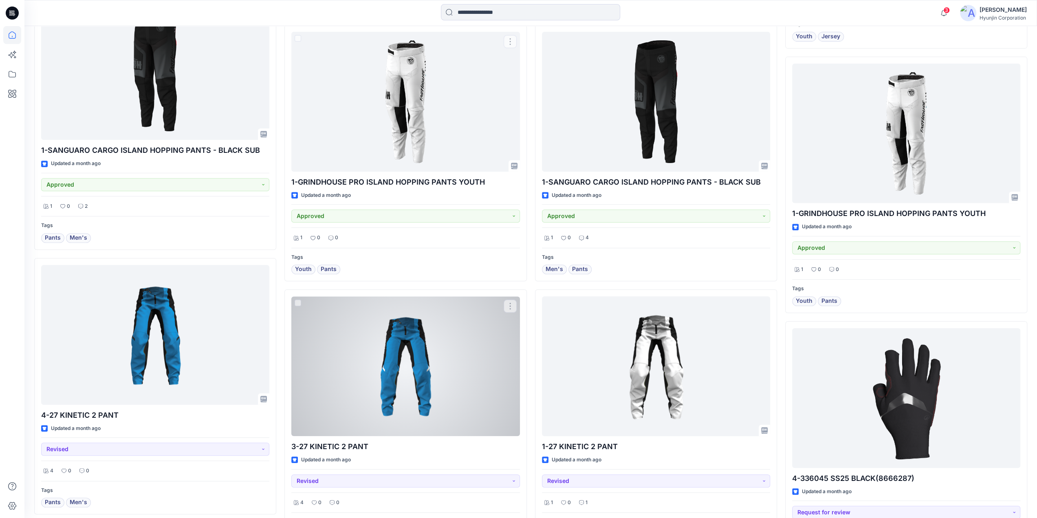
scroll to position [3565, 0]
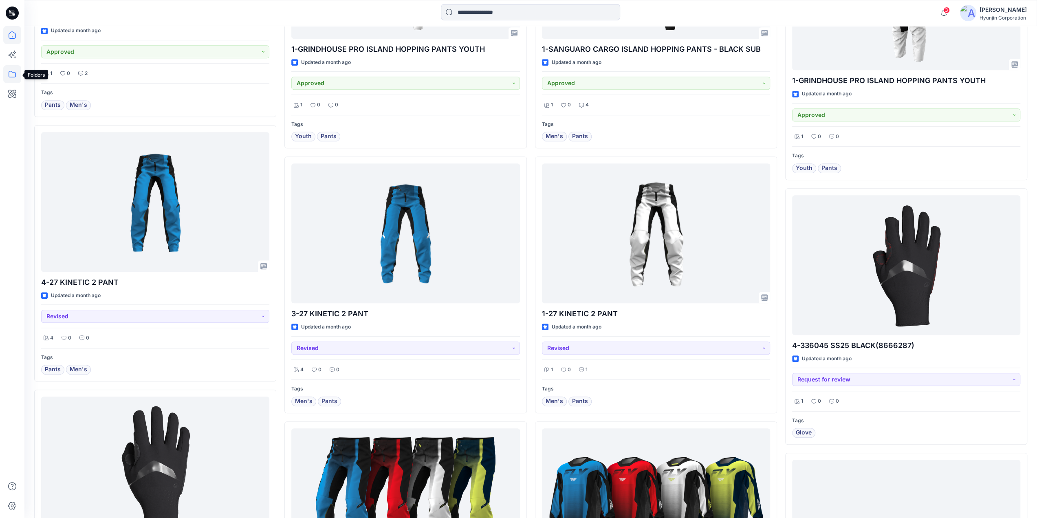
click at [13, 79] on icon at bounding box center [12, 74] width 18 height 18
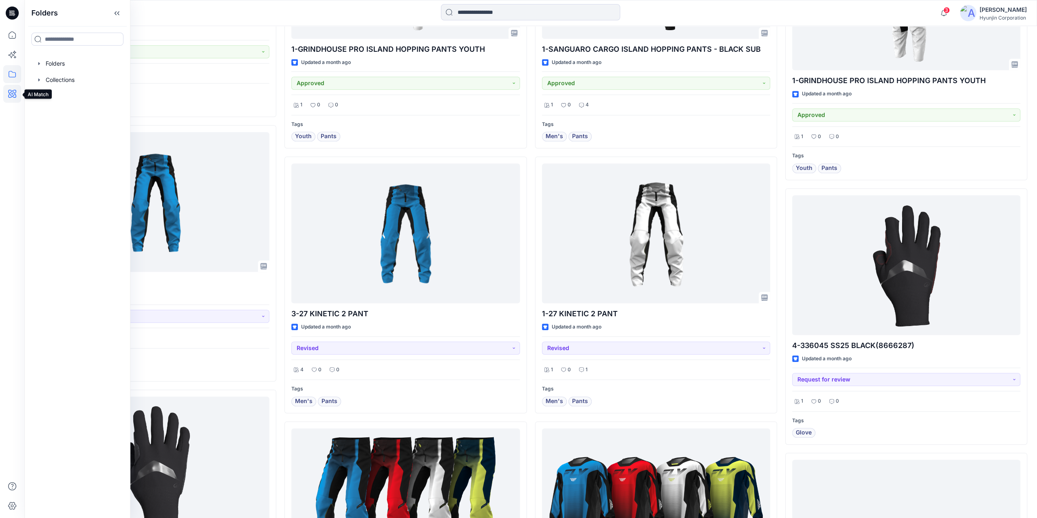
click at [12, 88] on icon at bounding box center [12, 94] width 18 height 18
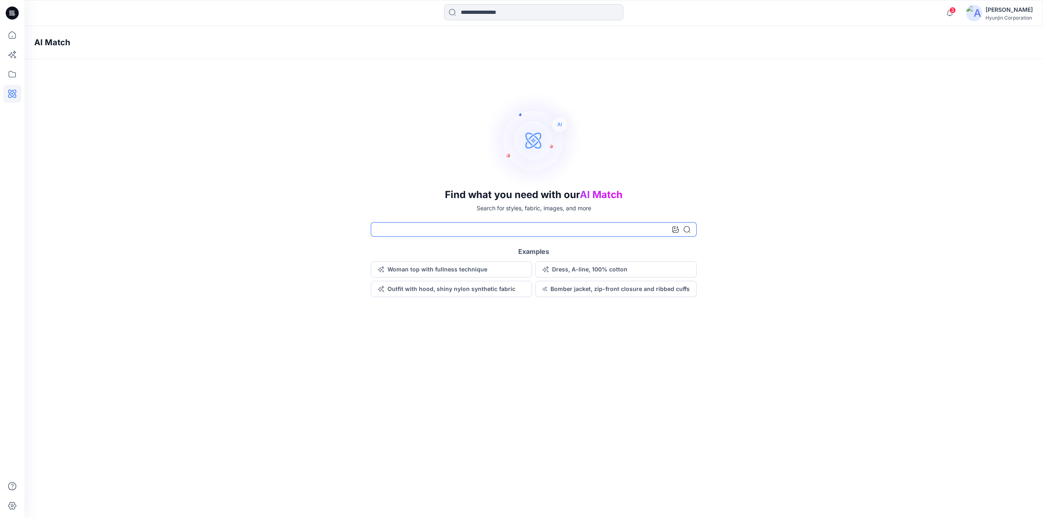
click at [426, 228] on input at bounding box center [534, 229] width 326 height 15
type input "****"
